Goal: Task Accomplishment & Management: Manage account settings

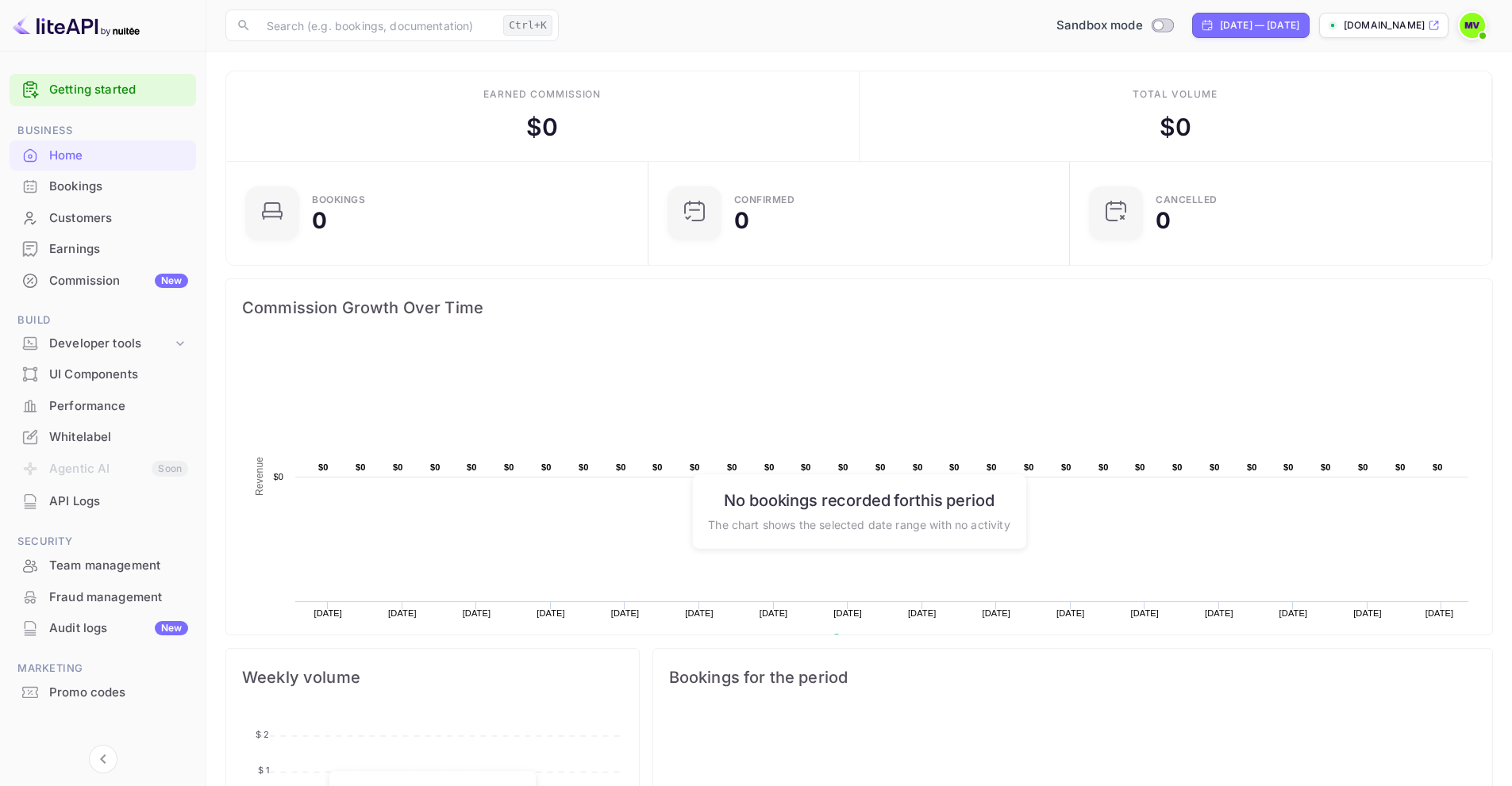
scroll to position [246, 400]
click at [90, 285] on div "Commission New" at bounding box center [119, 281] width 139 height 19
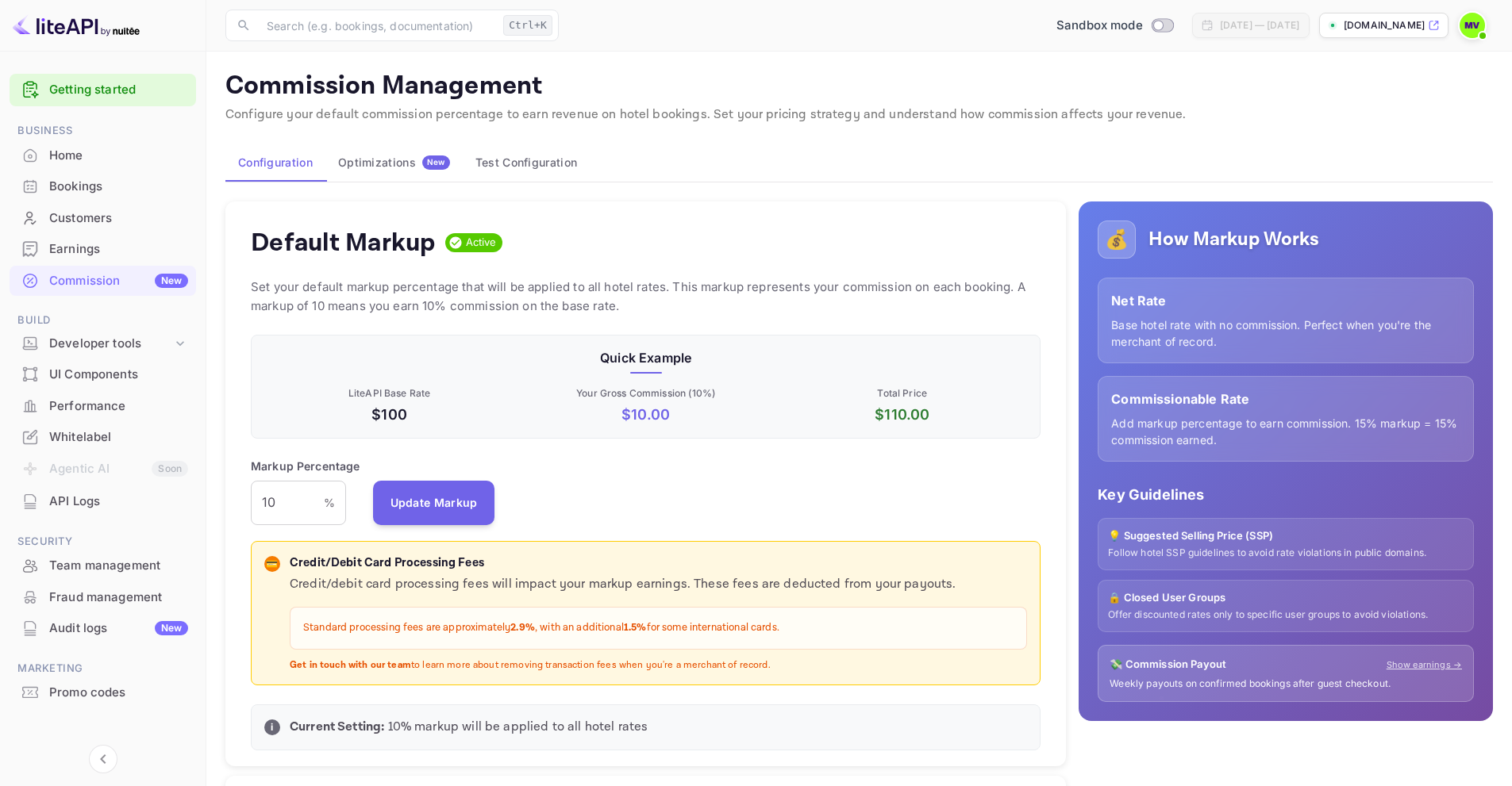
scroll to position [270, 779]
click at [383, 166] on div "Optimizations New" at bounding box center [395, 162] width 112 height 14
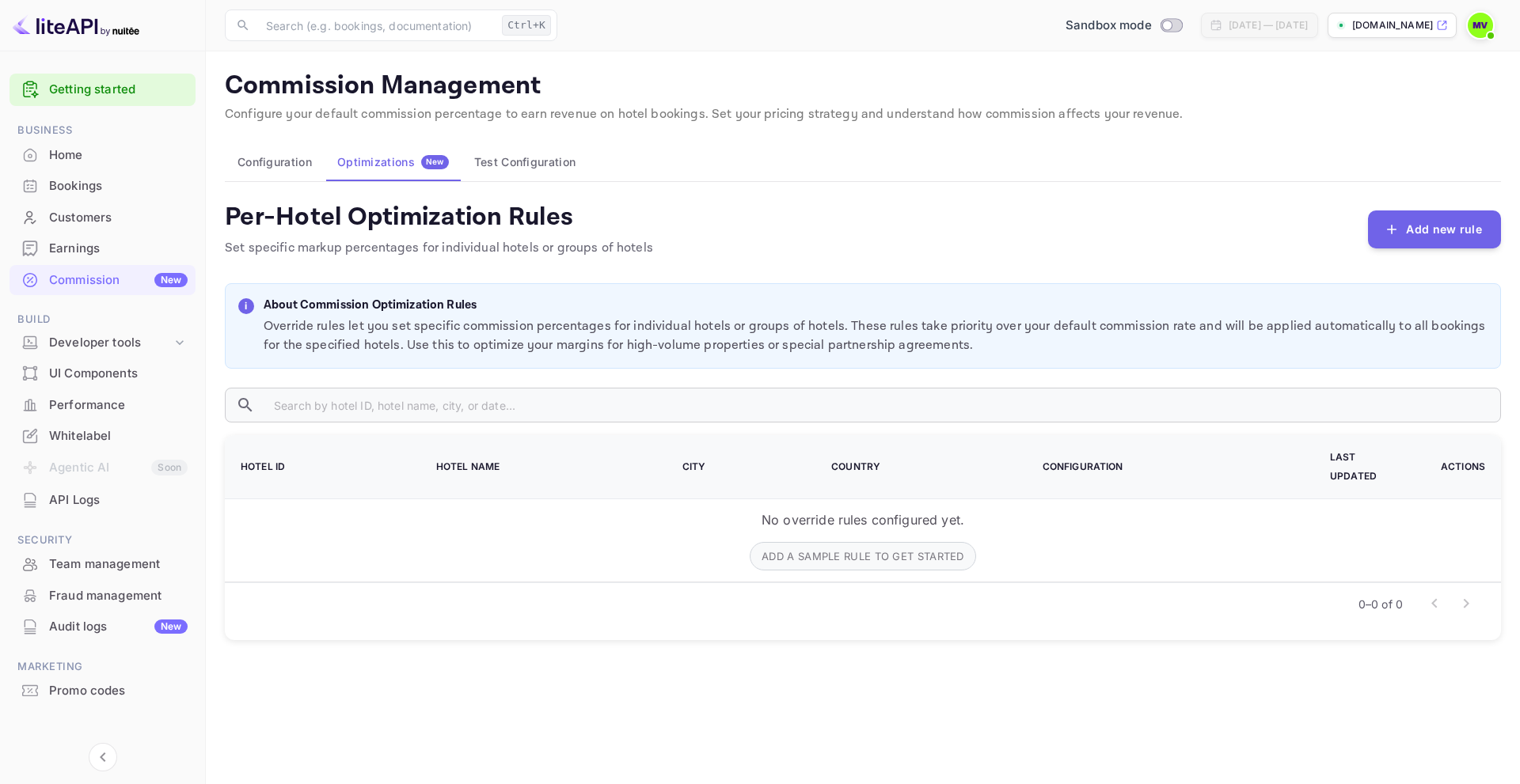
click at [76, 434] on div "Whitelabel" at bounding box center [118, 436] width 139 height 19
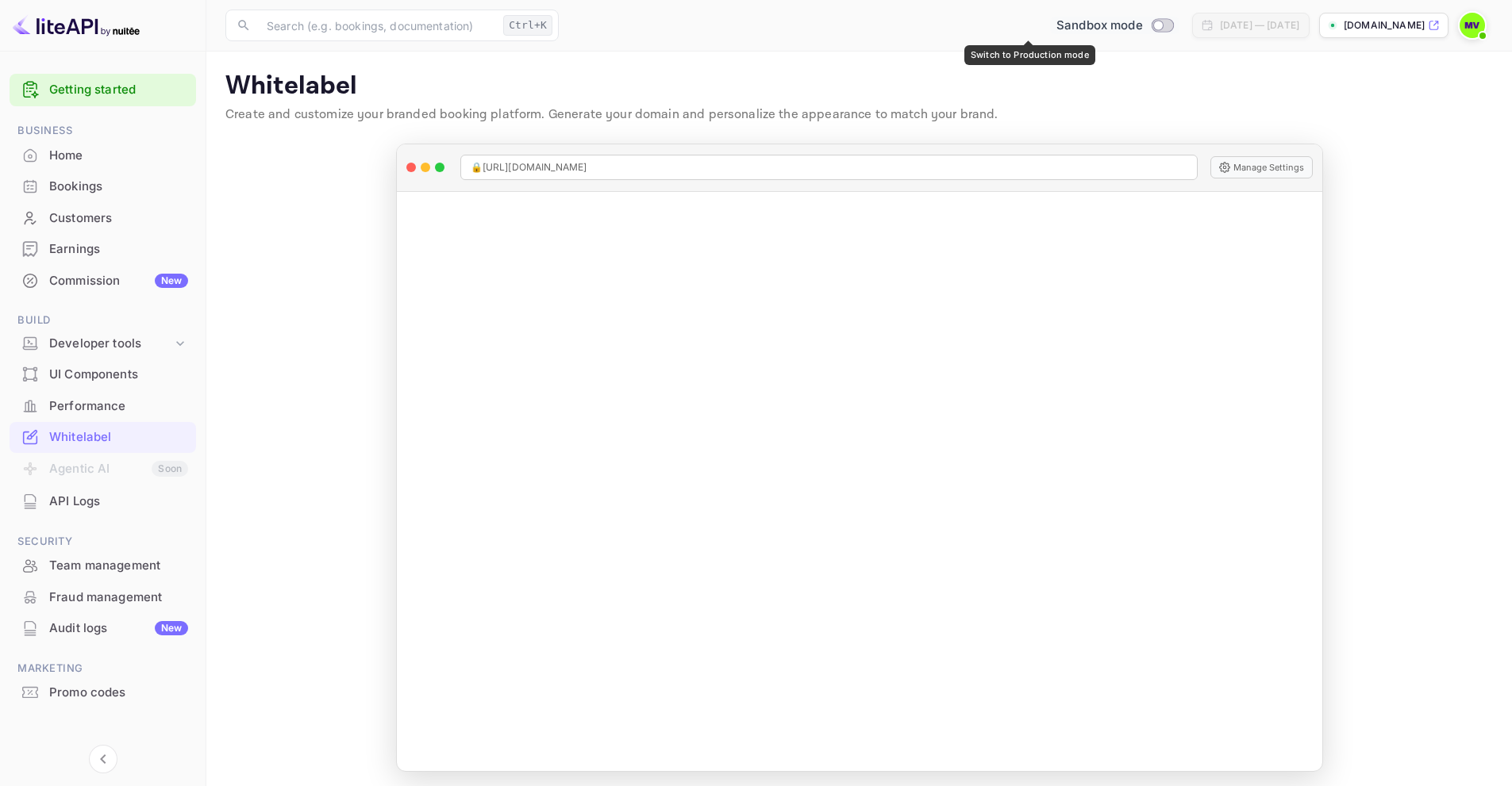
click at [1142, 27] on input "Switch to Production mode" at bounding box center [1158, 24] width 32 height 10
checkbox input "true"
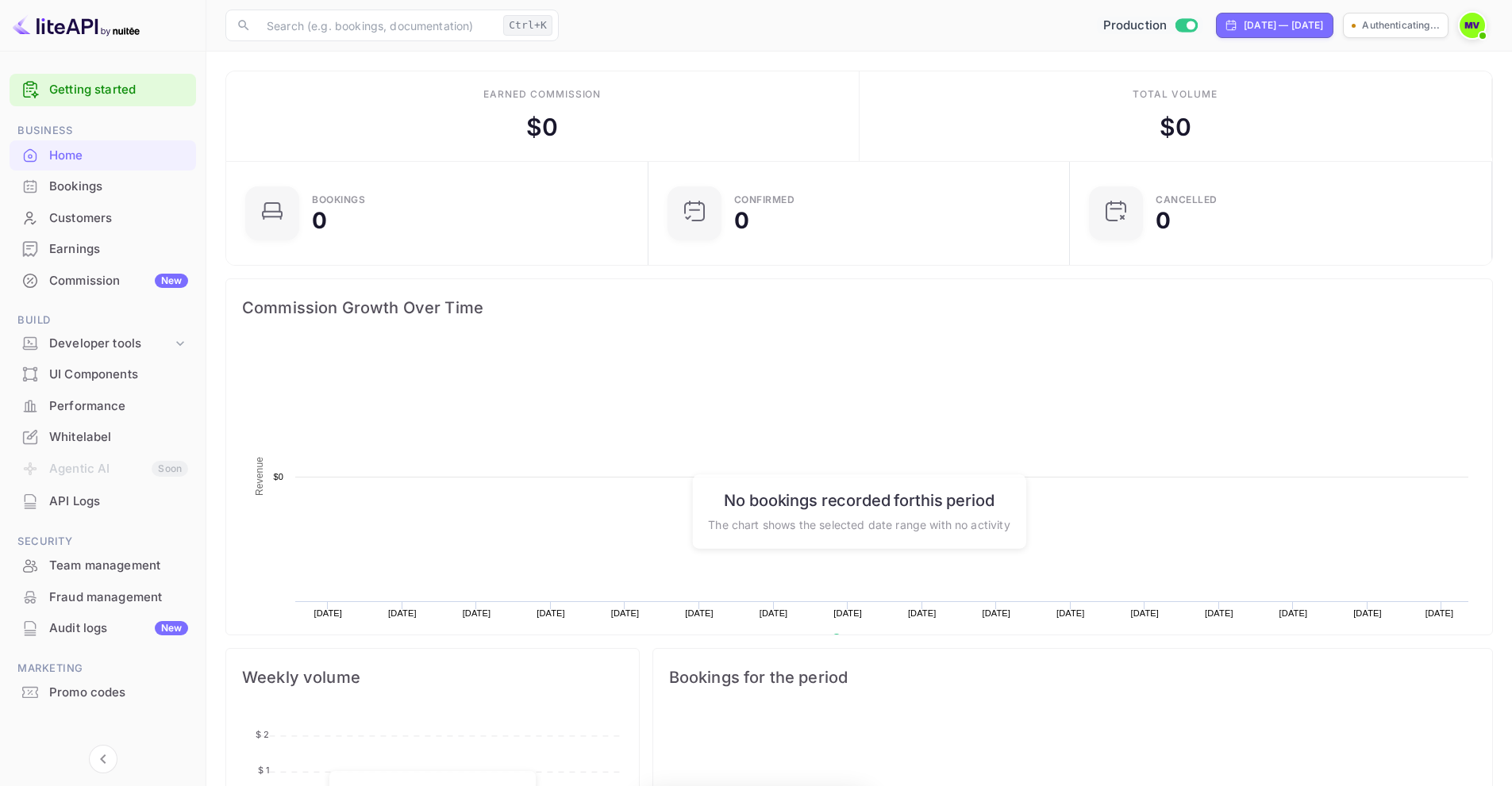
scroll to position [246, 400]
click at [65, 433] on div "Whitelabel" at bounding box center [119, 437] width 139 height 19
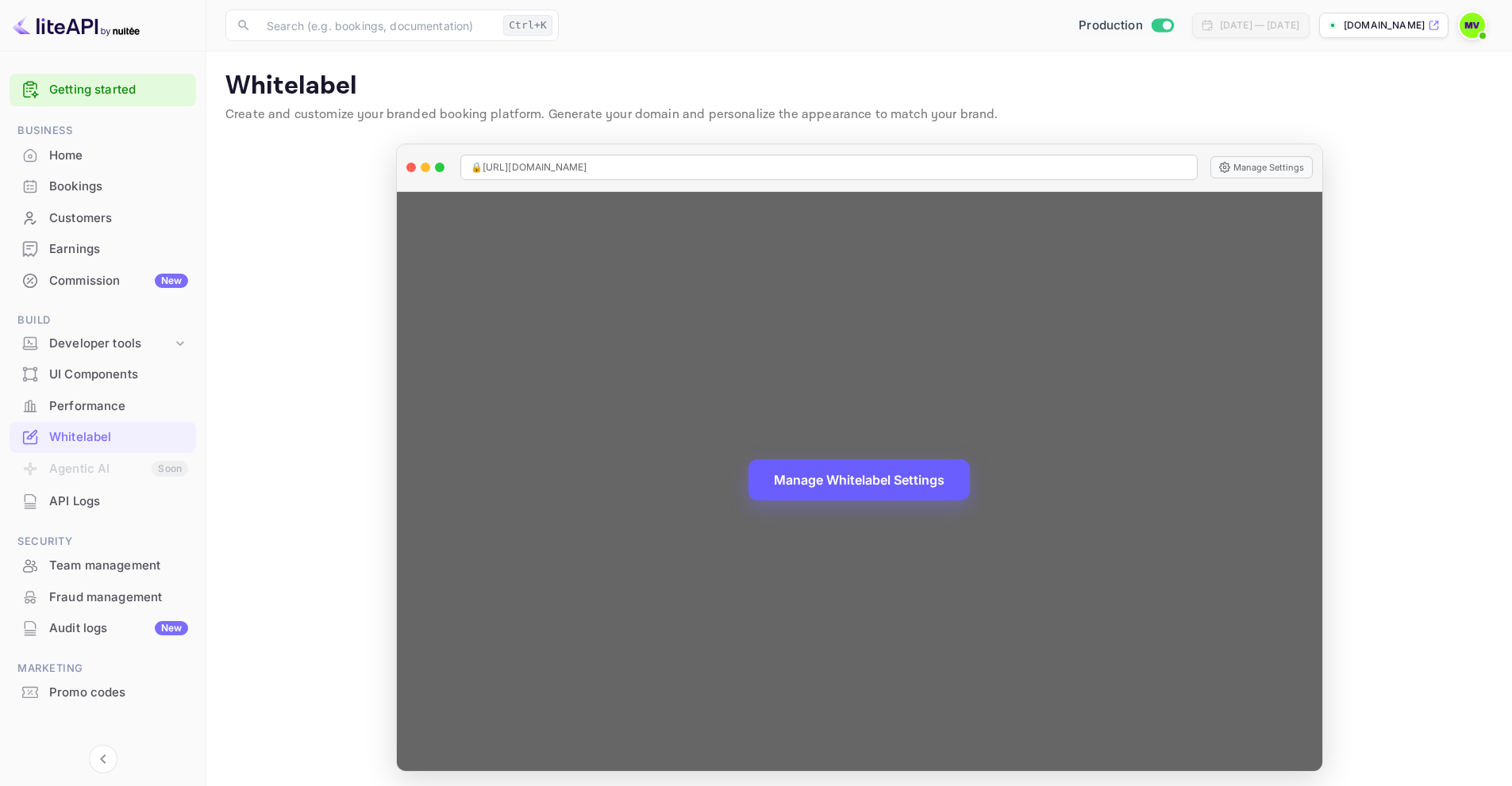
click at [864, 480] on button "Manage Whitelabel Settings" at bounding box center [858, 479] width 222 height 41
click at [858, 477] on button "Manage Whitelabel Settings" at bounding box center [858, 479] width 222 height 41
